Goal: Task Accomplishment & Management: Manage account settings

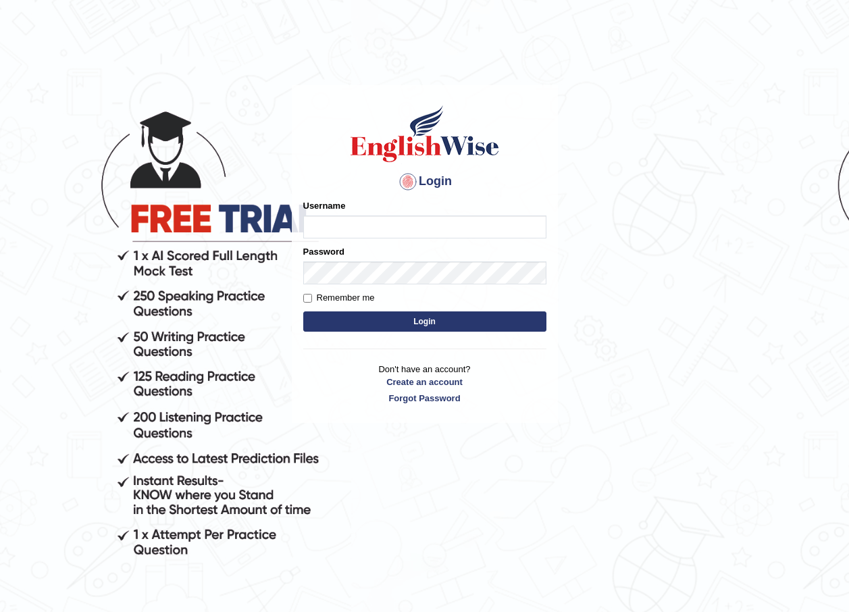
click at [303, 312] on button "Login" at bounding box center [424, 322] width 243 height 20
